Goal: Find specific page/section: Find specific page/section

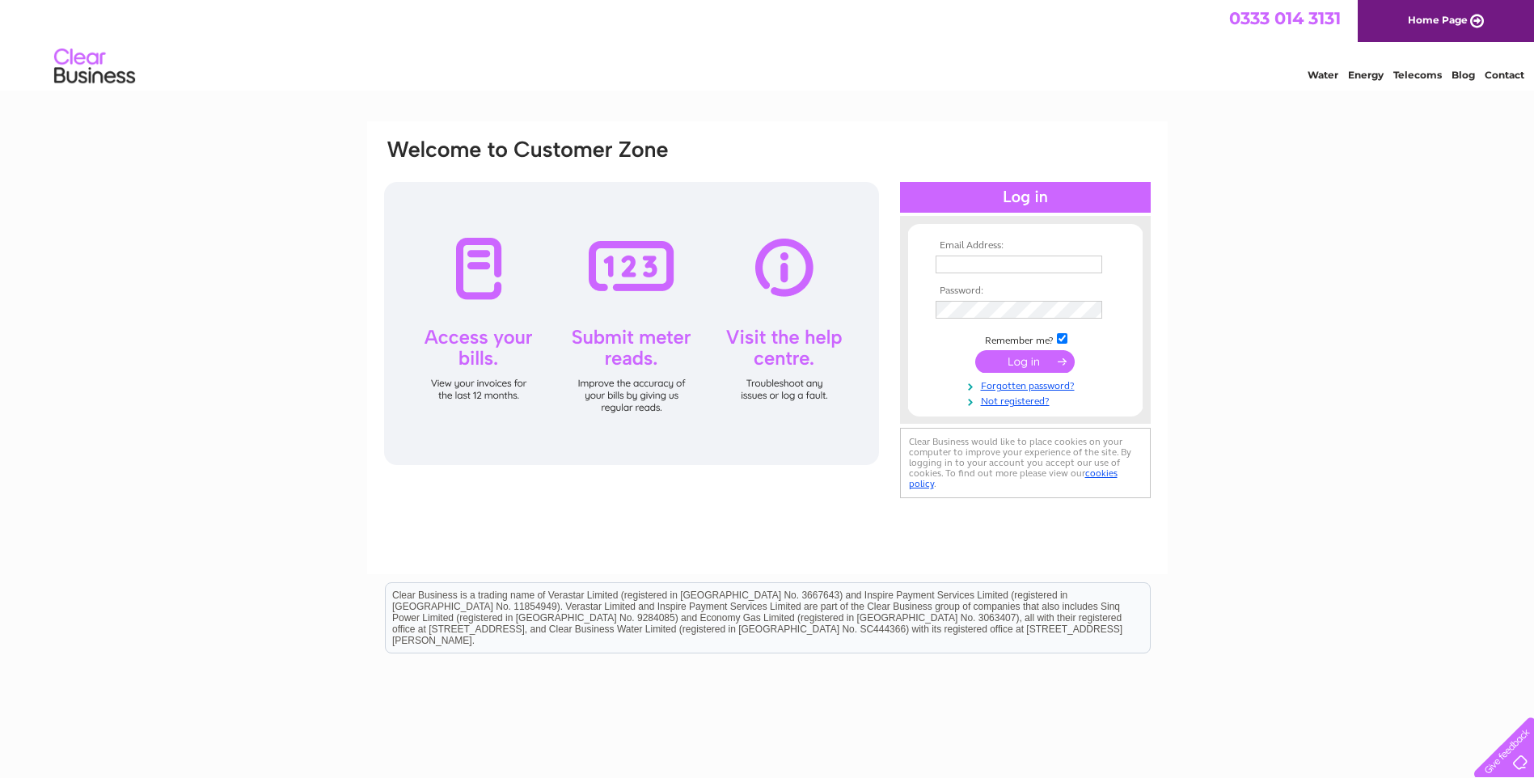
type input "info@englishandcontinentalantiques.com"
click at [1039, 361] on input "submit" at bounding box center [1024, 361] width 99 height 23
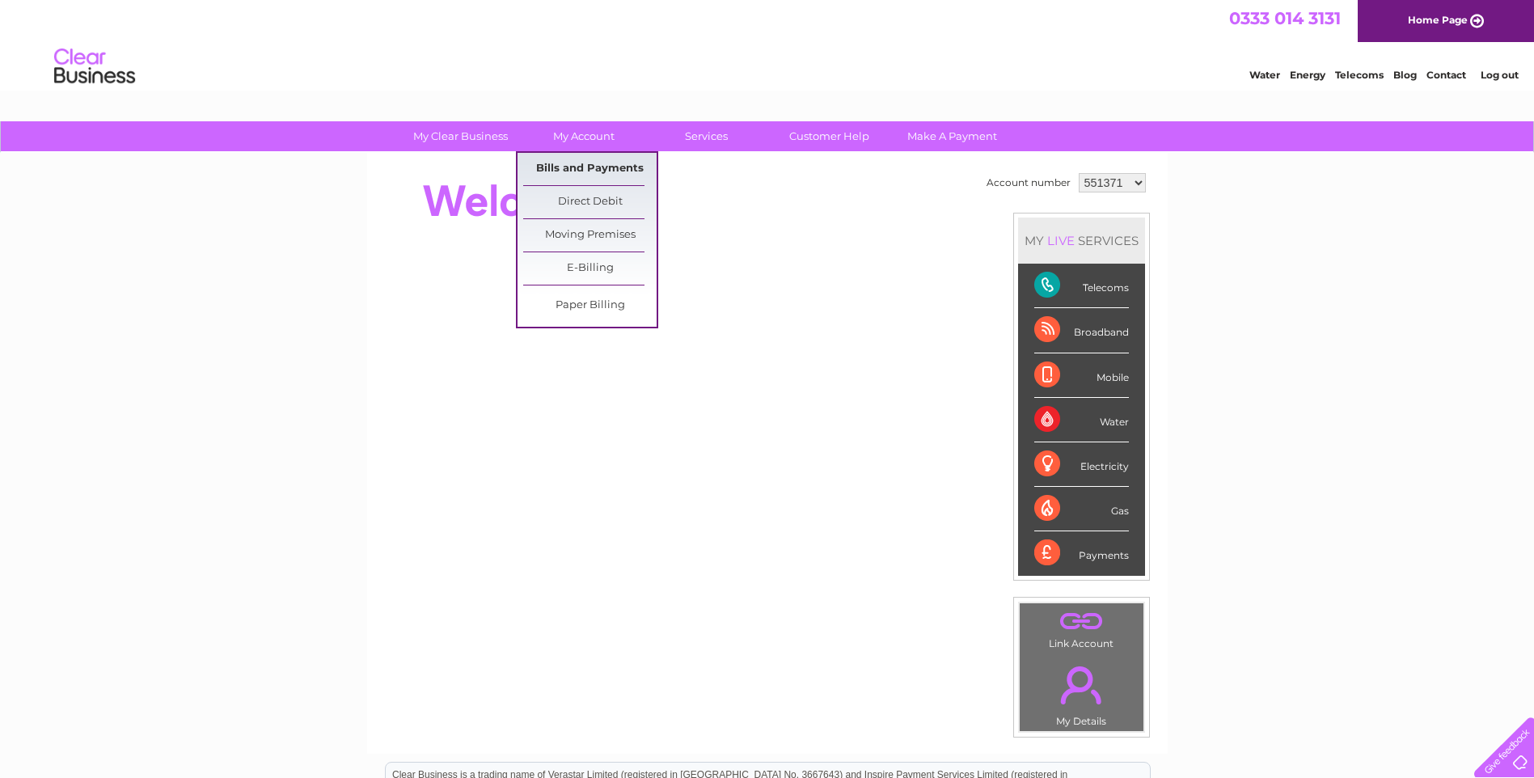
click at [600, 165] on link "Bills and Payments" at bounding box center [589, 169] width 133 height 32
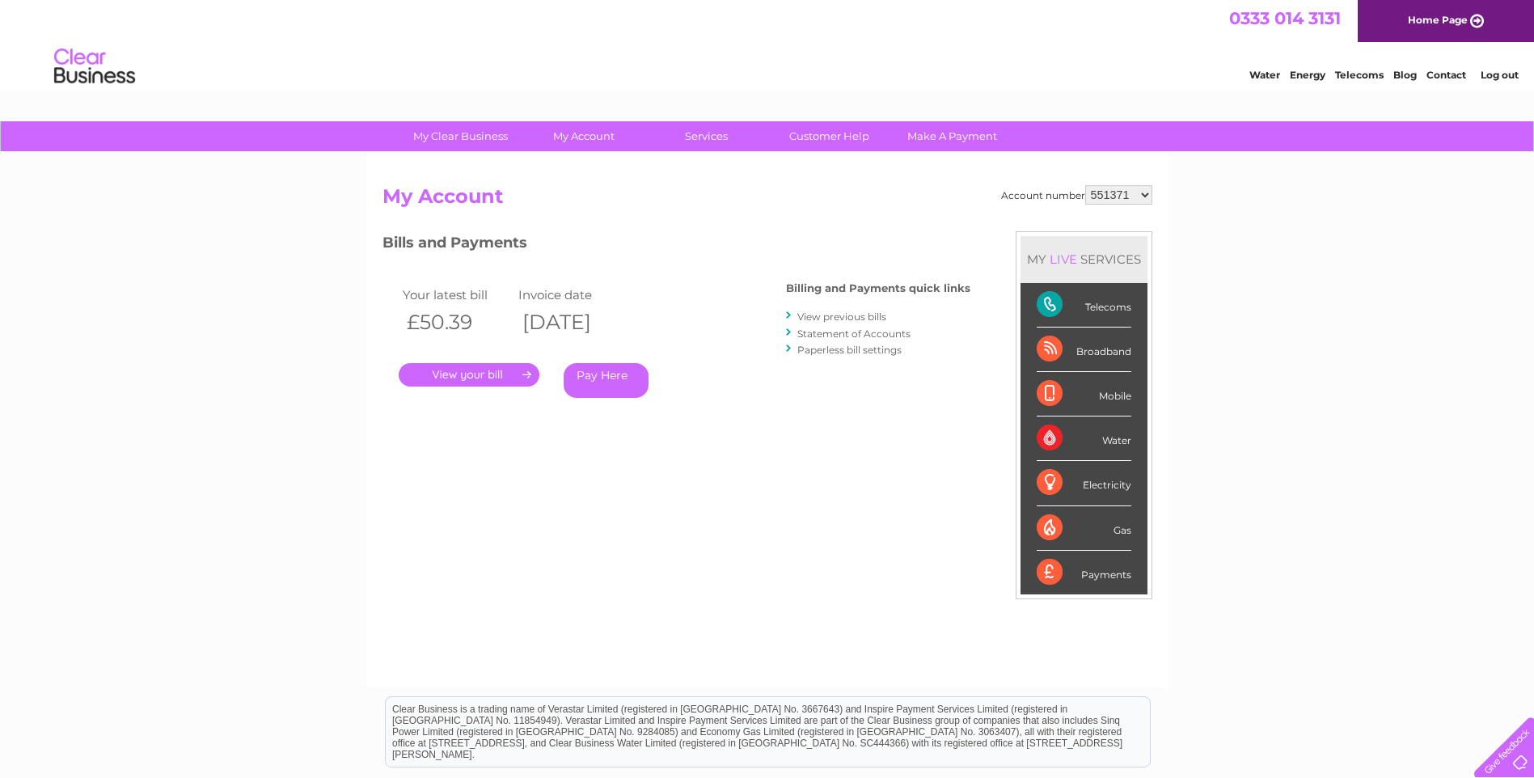
click at [526, 382] on link "." at bounding box center [469, 374] width 141 height 23
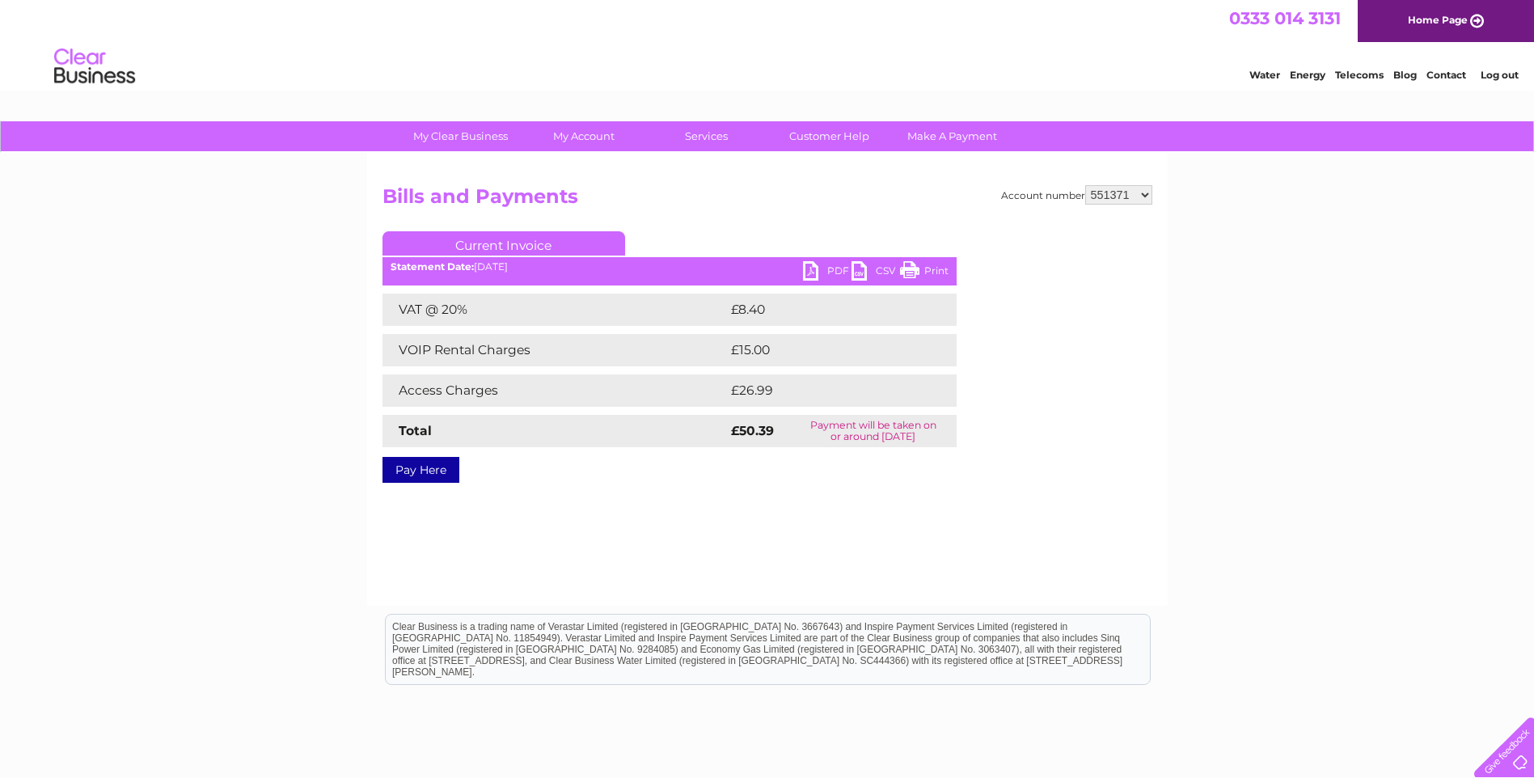
click at [931, 271] on link "Print" at bounding box center [924, 272] width 49 height 23
